Goal: Find specific page/section: Find specific page/section

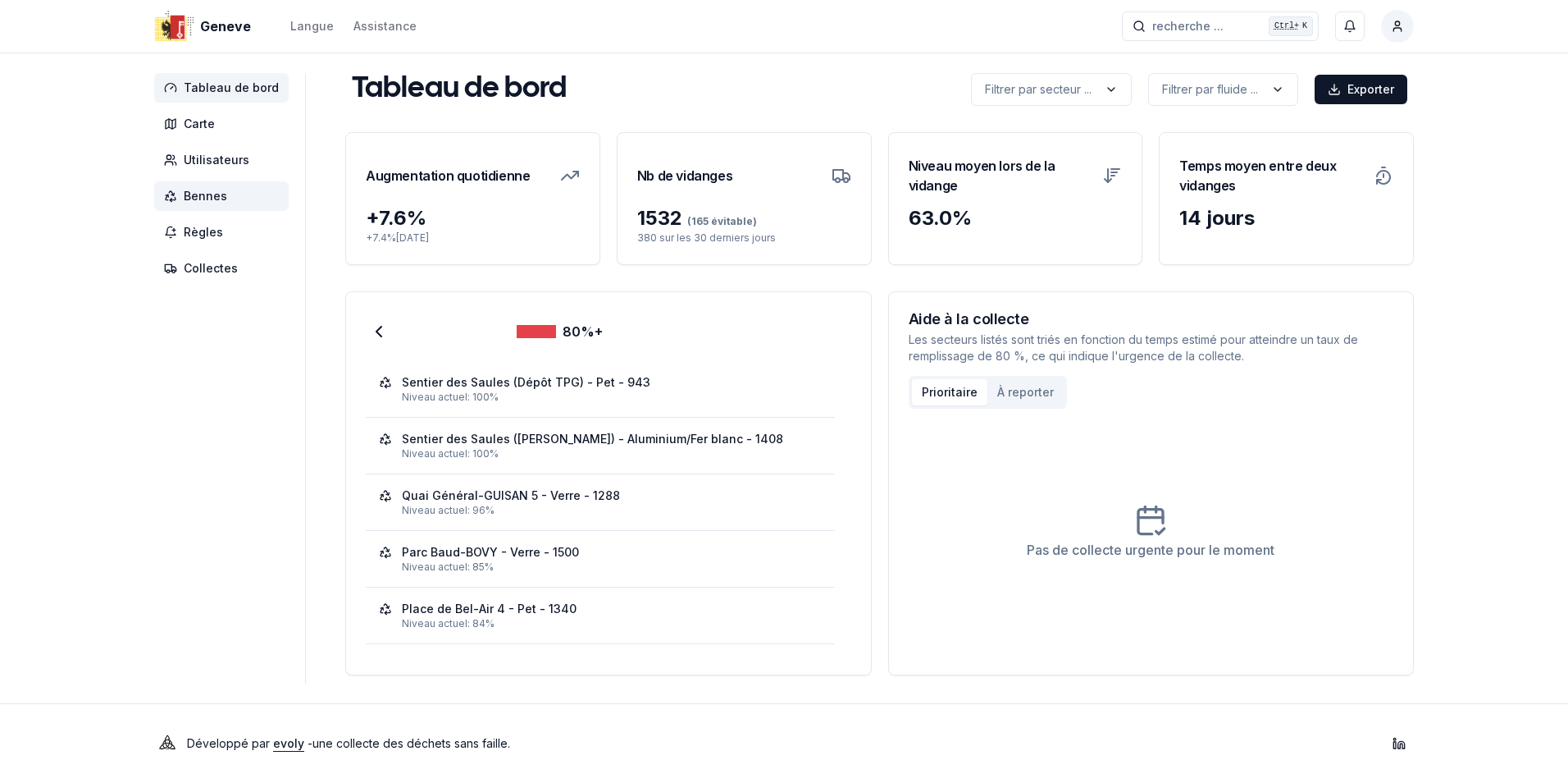
click at [199, 197] on span "Bennes" at bounding box center [206, 196] width 44 height 17
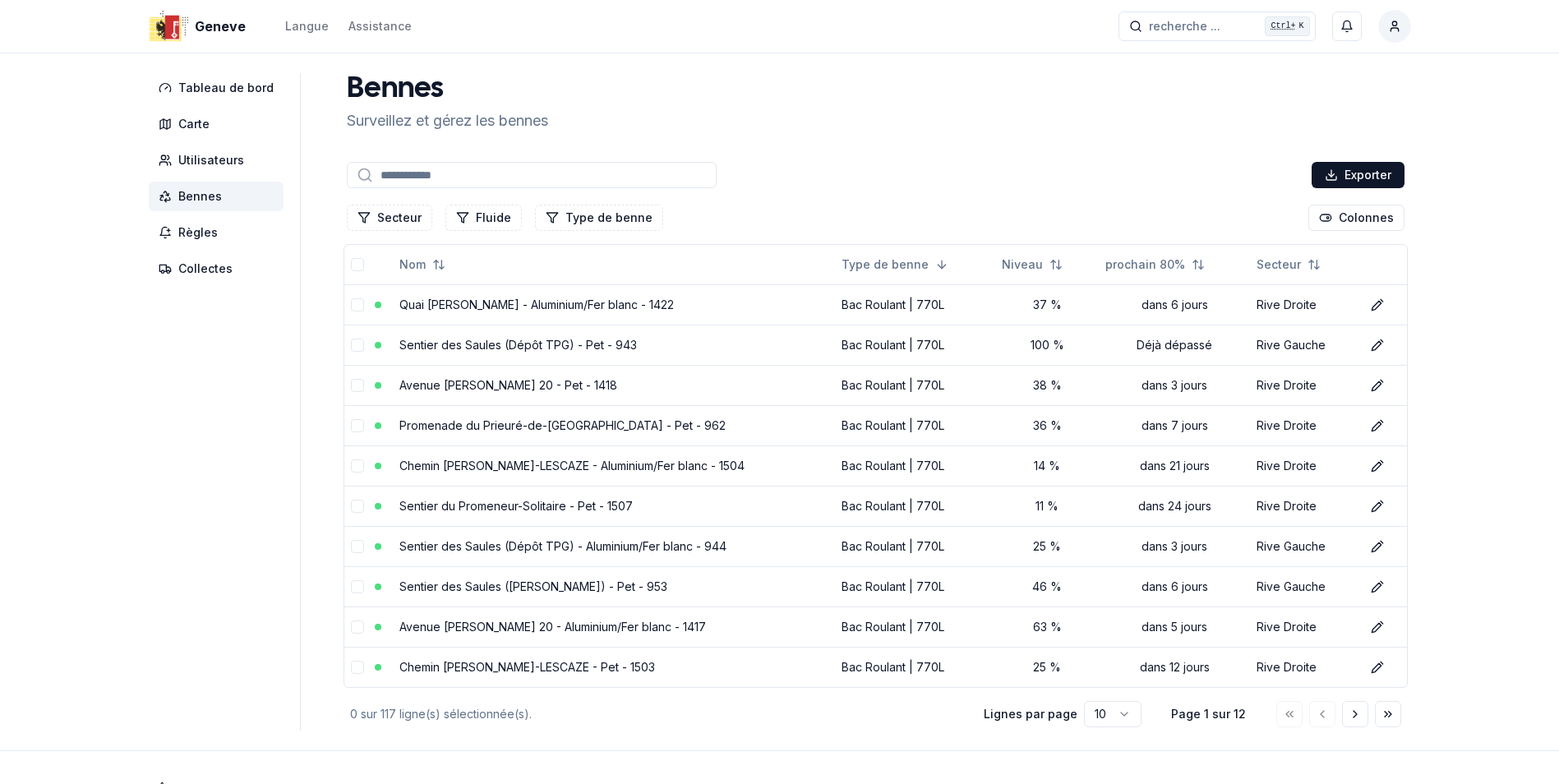
click at [387, 169] on input at bounding box center [532, 174] width 370 height 27
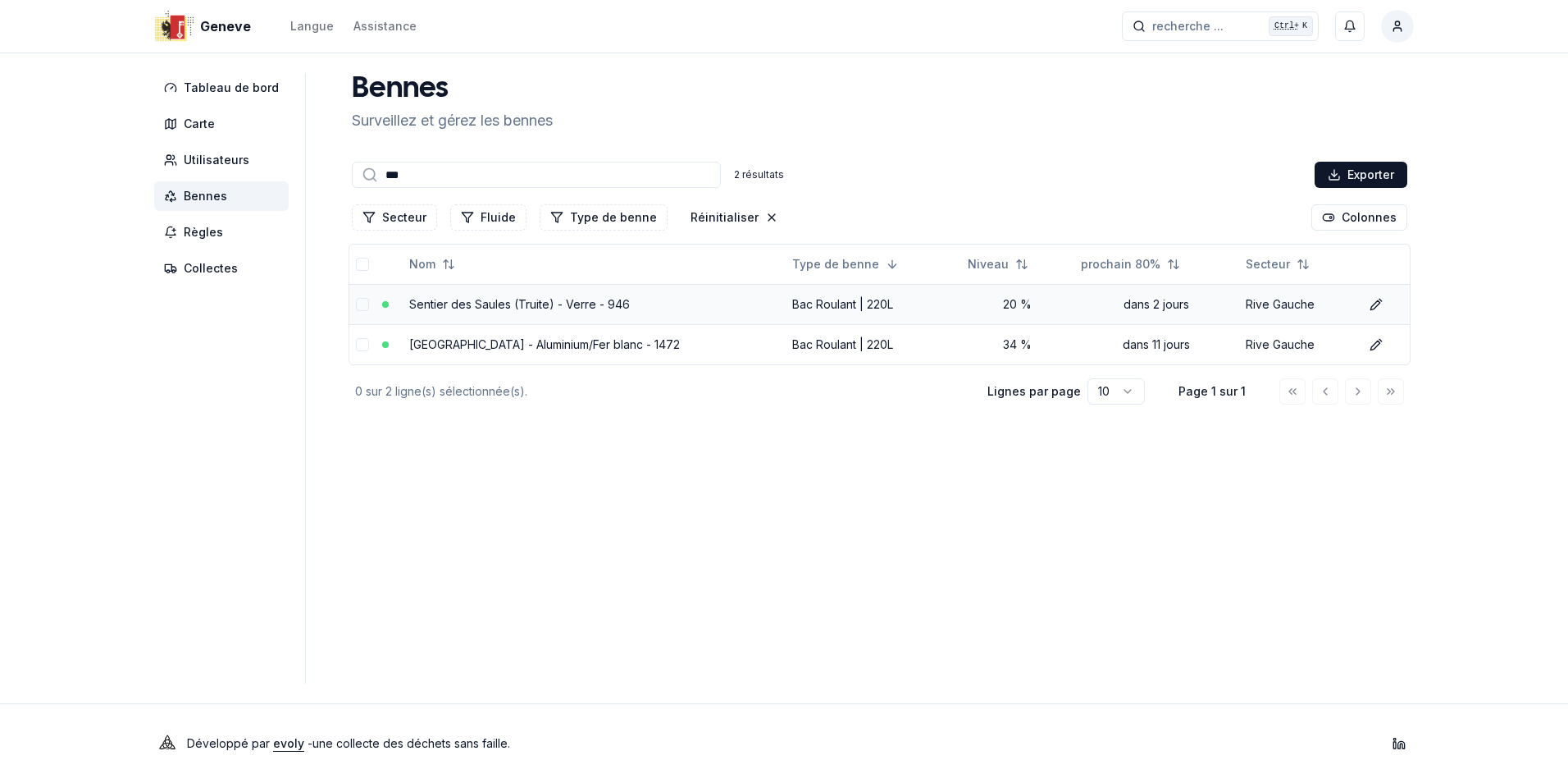
type input "***"
click at [528, 307] on link "Sentier des Saules (Truite) - Verre - 946" at bounding box center [519, 304] width 221 height 14
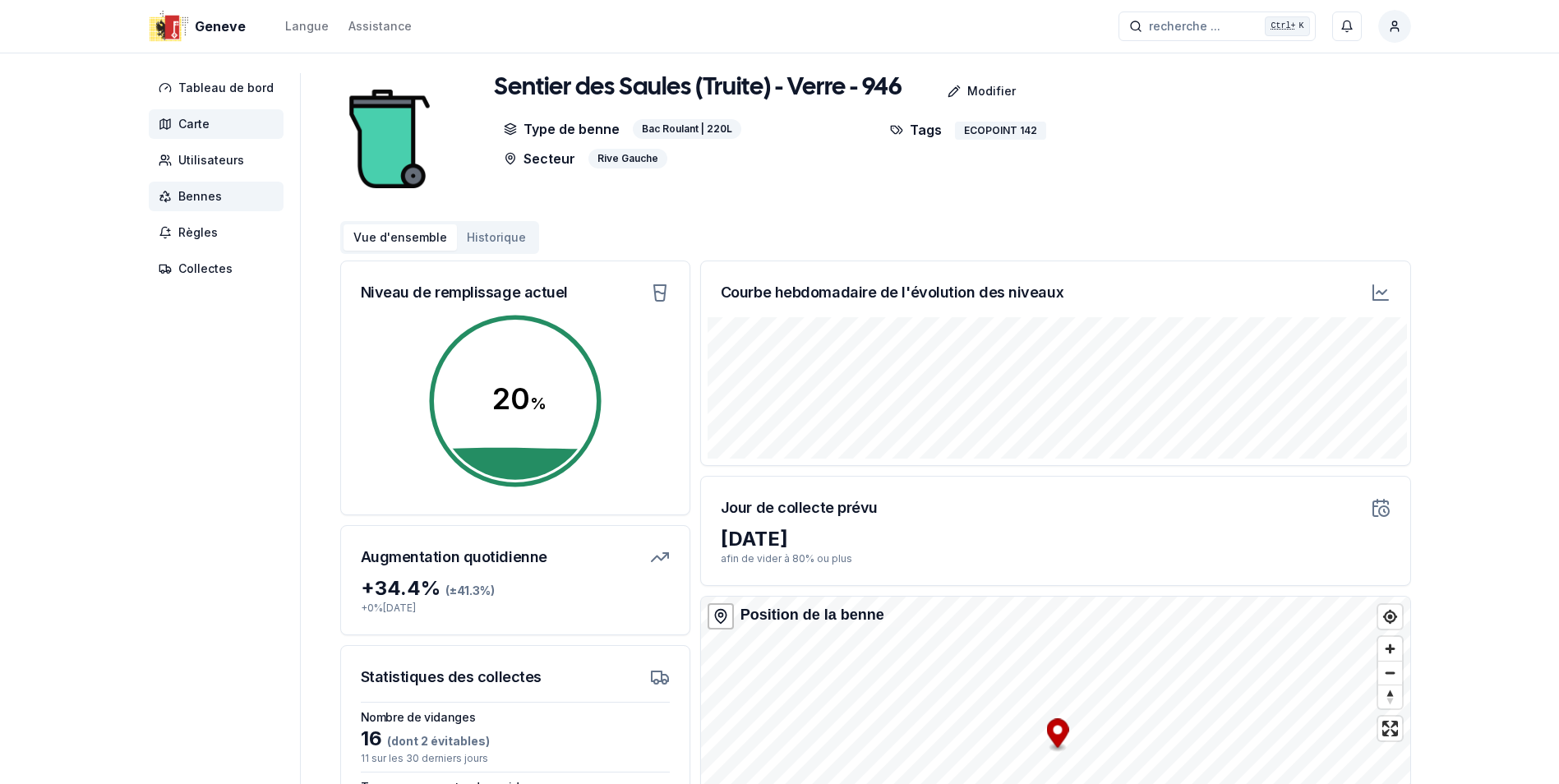
click at [190, 120] on span "Carte" at bounding box center [193, 124] width 31 height 17
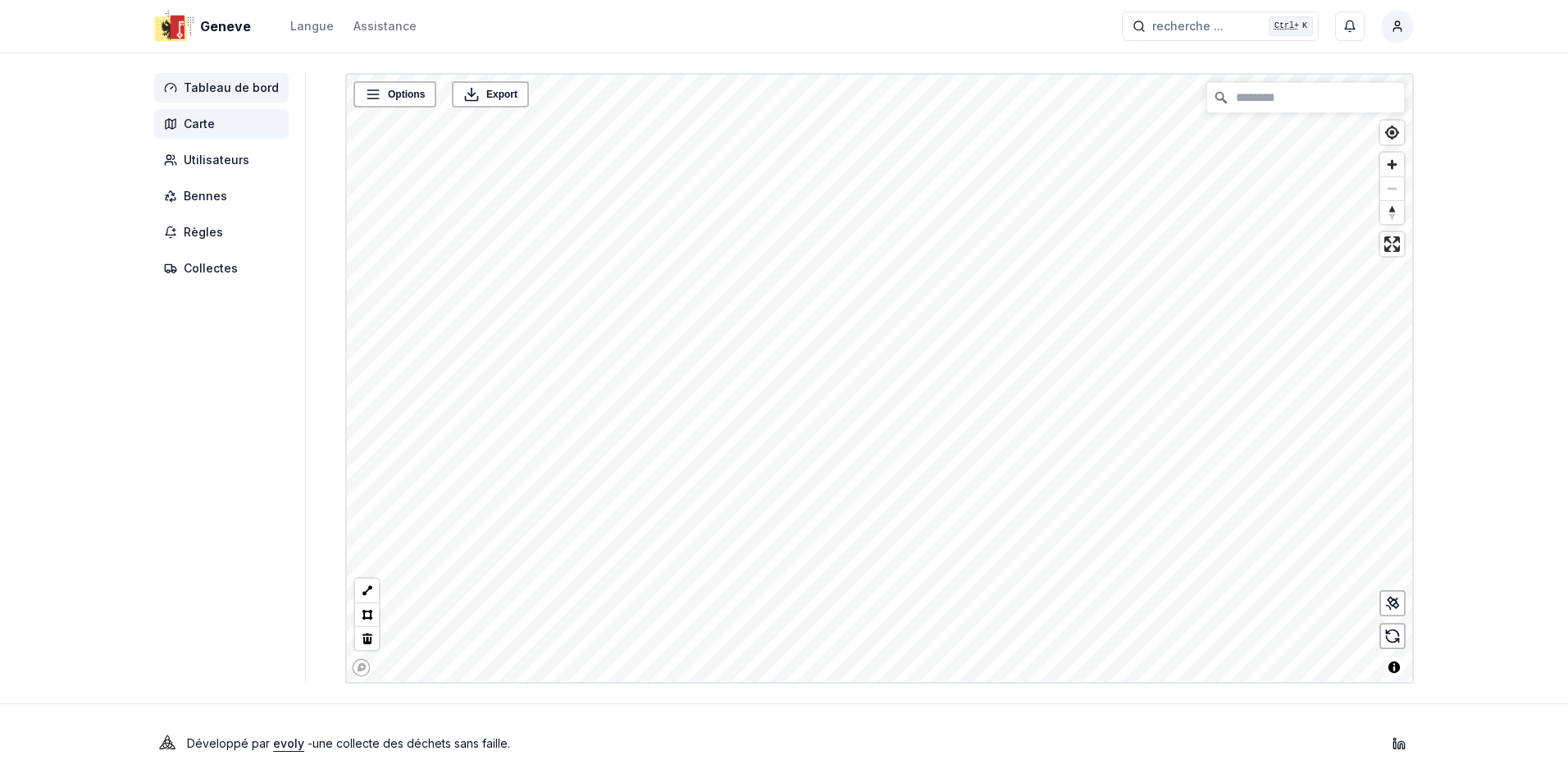
click at [209, 87] on span "Tableau de bord" at bounding box center [231, 87] width 95 height 17
